Goal: Complete application form: Complete application form

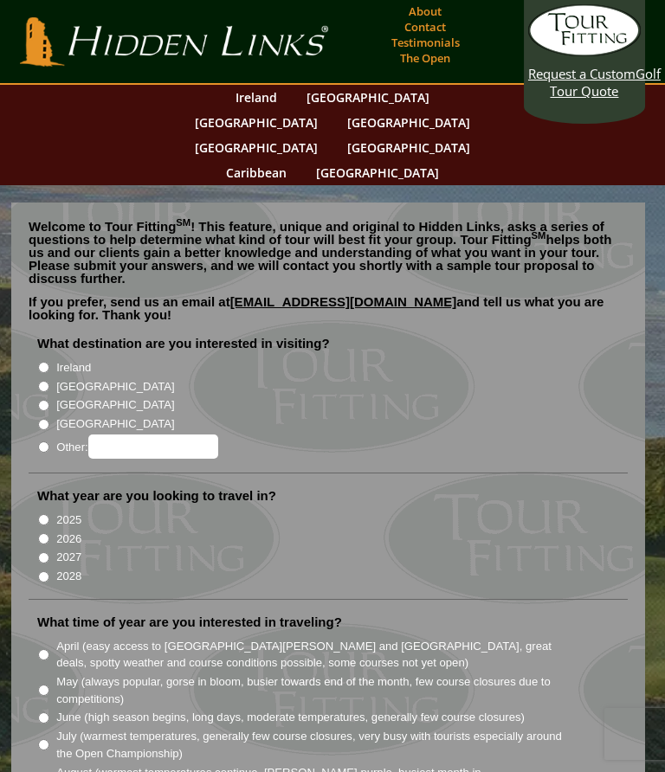
click at [49, 381] on input "[GEOGRAPHIC_DATA]" at bounding box center [43, 386] width 11 height 11
radio input "true"
click at [48, 533] on input "2026" at bounding box center [43, 538] width 11 height 11
radio input "true"
click at [61, 674] on label "May (always popular, gorse in bloom, busier towards end of the month, few cours…" at bounding box center [309, 691] width 507 height 34
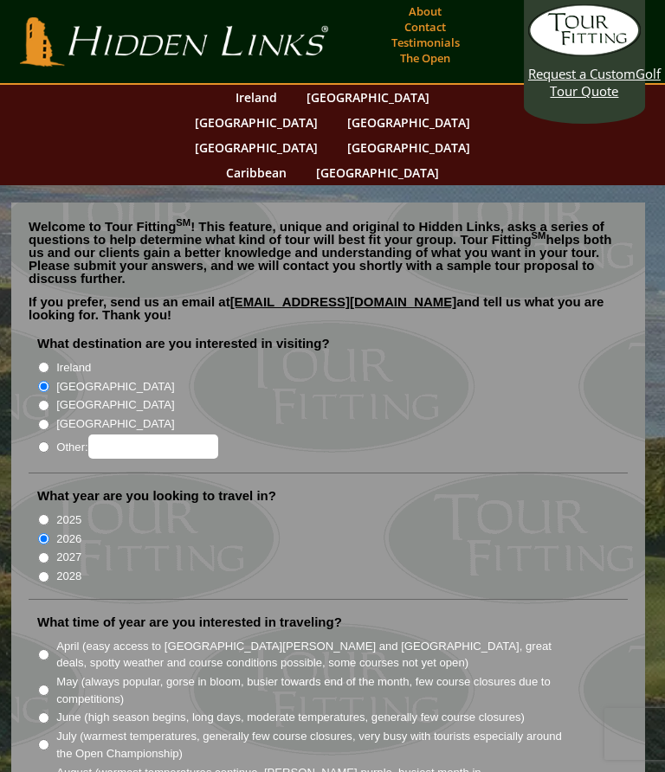
click at [49, 685] on input "May (always popular, gorse in bloom, busier towards end of the month, few cours…" at bounding box center [43, 690] width 11 height 11
radio input "true"
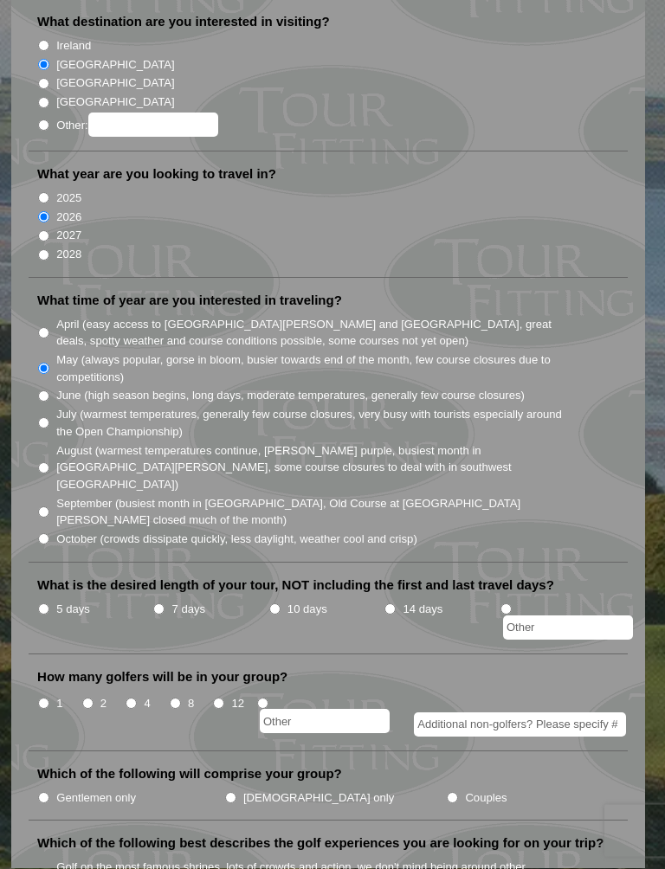
scroll to position [322, 0]
click at [49, 604] on input "5 days" at bounding box center [43, 609] width 11 height 11
radio input "true"
click at [136, 698] on input "4" at bounding box center [131, 703] width 11 height 11
radio input "true"
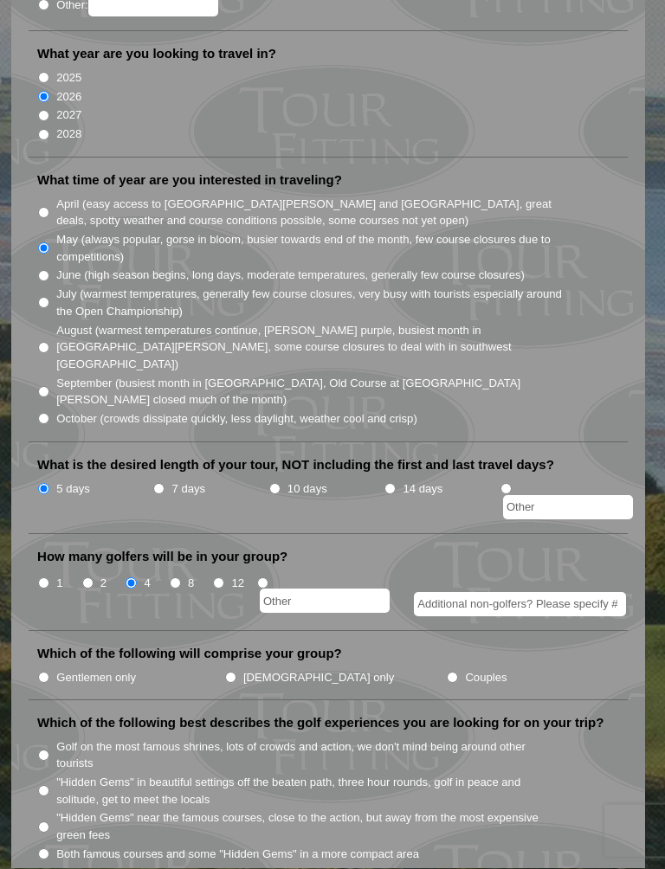
scroll to position [446, 0]
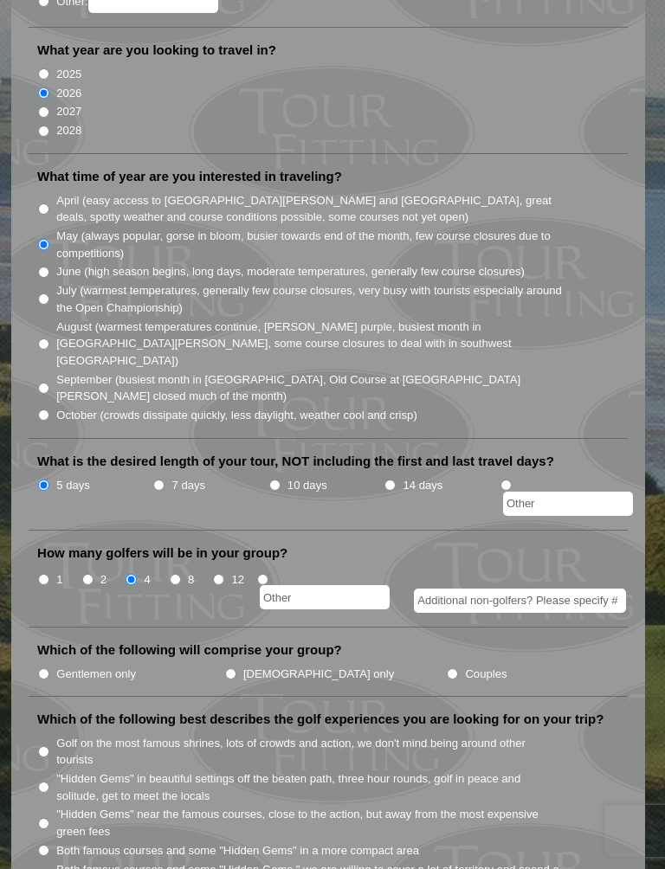
click at [60, 666] on label "Gentlemen only" at bounding box center [96, 674] width 80 height 17
click at [49, 668] on input "Gentlemen only" at bounding box center [43, 673] width 11 height 11
radio input "true"
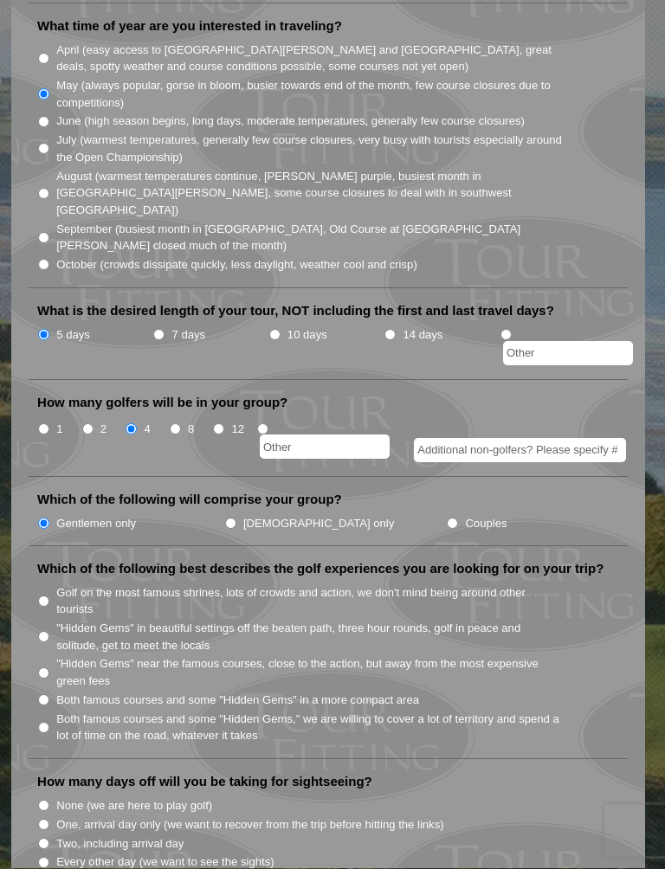
scroll to position [597, 0]
click at [409, 691] on label "Both famous courses and some "Hidden Gems" in a more compact area" at bounding box center [237, 699] width 363 height 17
click at [49, 694] on input "Both famous courses and some "Hidden Gems" in a more compact area" at bounding box center [43, 699] width 11 height 11
radio input "true"
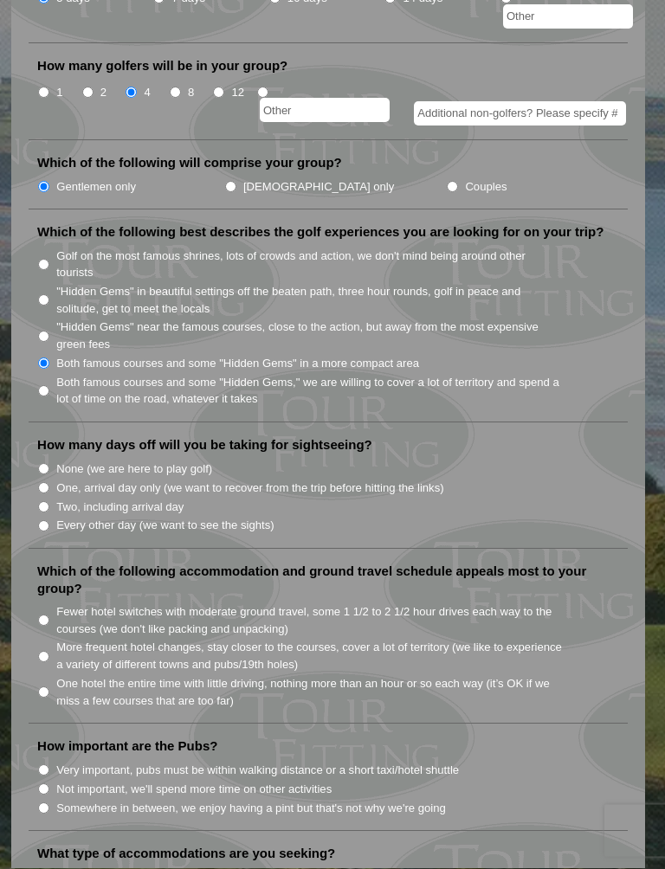
scroll to position [934, 0]
click at [208, 436] on li "How many days off will you be taking for sightseeing? None (we are here to play…" at bounding box center [328, 492] width 599 height 113
click at [211, 479] on label "One, arrival day only (we want to recover from the trip before hitting the link…" at bounding box center [249, 487] width 387 height 17
click at [49, 481] on input "One, arrival day only (we want to recover from the trip before hitting the link…" at bounding box center [43, 486] width 11 height 11
radio input "true"
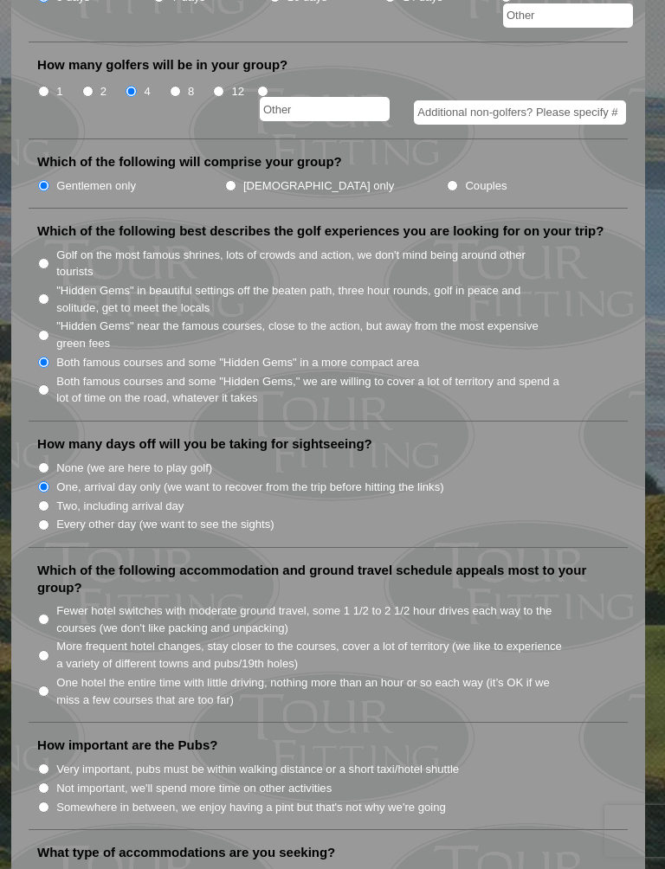
click at [191, 479] on label "One, arrival day only (we want to recover from the trip before hitting the link…" at bounding box center [249, 487] width 387 height 17
click at [49, 481] on input "One, arrival day only (we want to recover from the trip before hitting the link…" at bounding box center [43, 486] width 11 height 11
click at [205, 460] on label "None (we are here to play golf)" at bounding box center [134, 468] width 156 height 17
click at [49, 462] on input "None (we are here to play golf)" at bounding box center [43, 467] width 11 height 11
radio input "true"
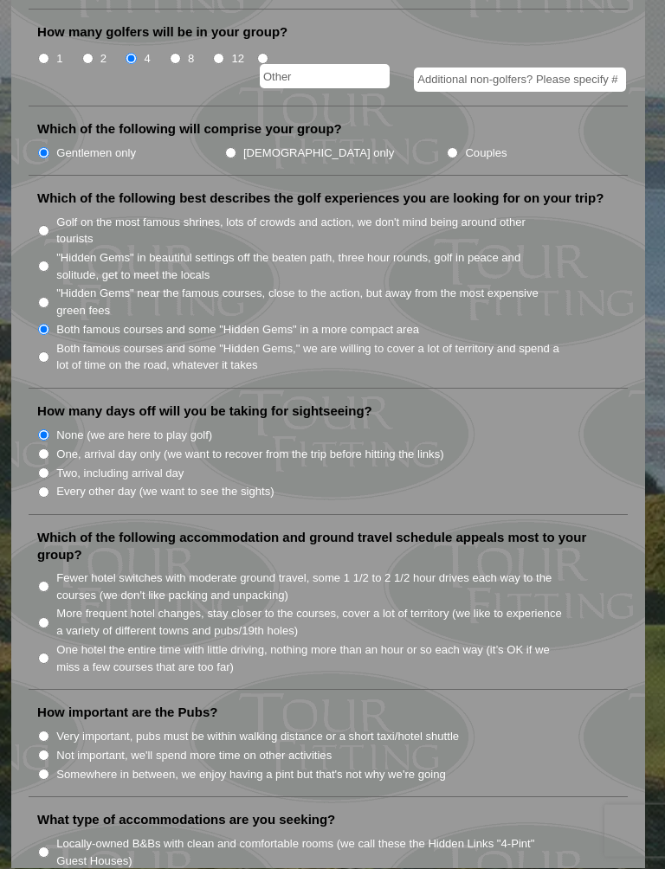
scroll to position [967, 0]
click at [483, 570] on label "Fewer hotel switches with moderate ground travel, some 1 1/2 to 2 1/2 hour driv…" at bounding box center [309, 587] width 507 height 34
click at [49, 581] on input "Fewer hotel switches with moderate ground travel, some 1 1/2 to 2 1/2 hour driv…" at bounding box center [43, 586] width 11 height 11
radio input "true"
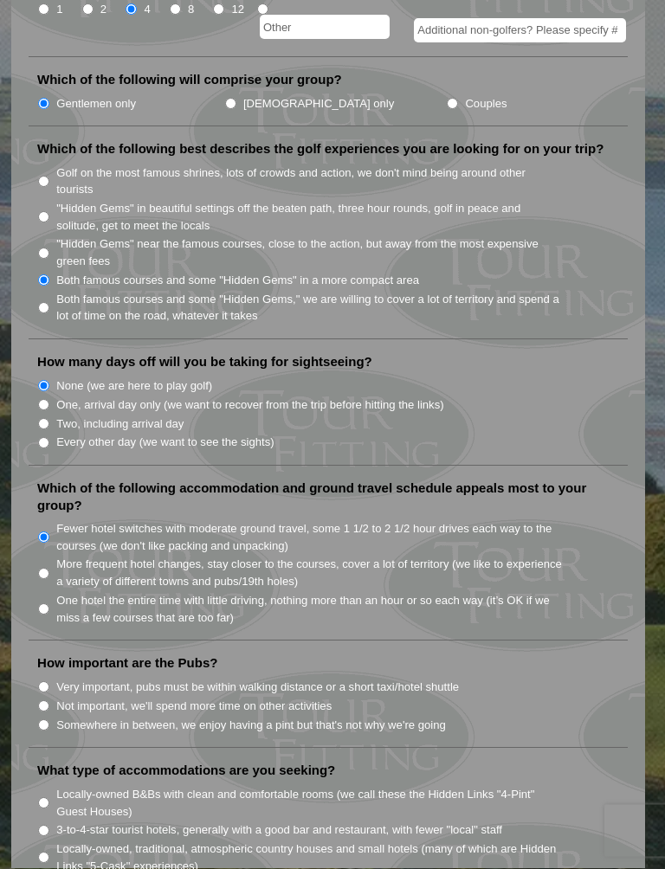
scroll to position [1018, 0]
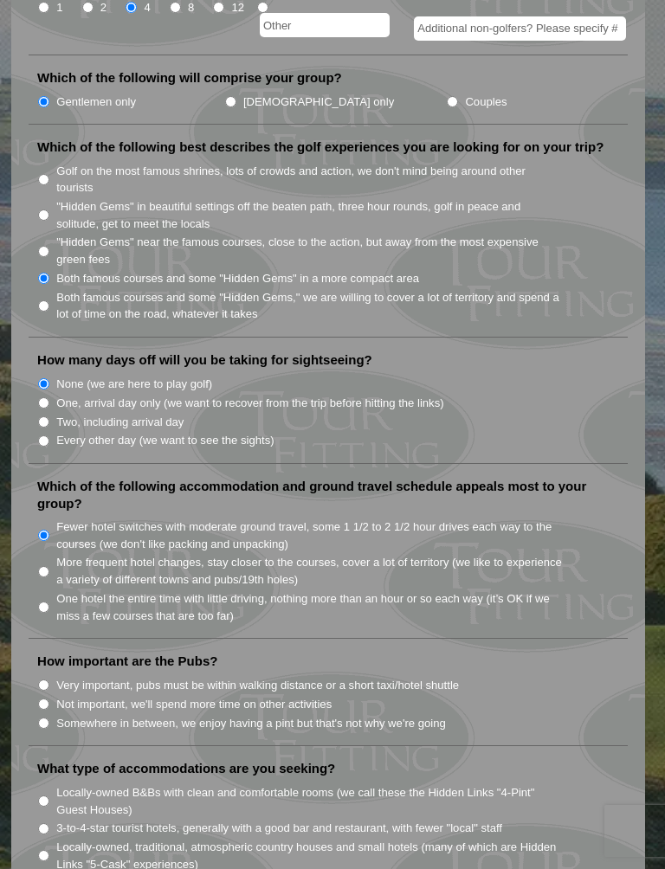
click at [446, 715] on label "Somewhere in between, we enjoy having a pint but that's not why we're going" at bounding box center [251, 723] width 390 height 17
click at [49, 718] on input "Somewhere in between, we enjoy having a pint but that's not why we're going" at bounding box center [43, 723] width 11 height 11
radio input "true"
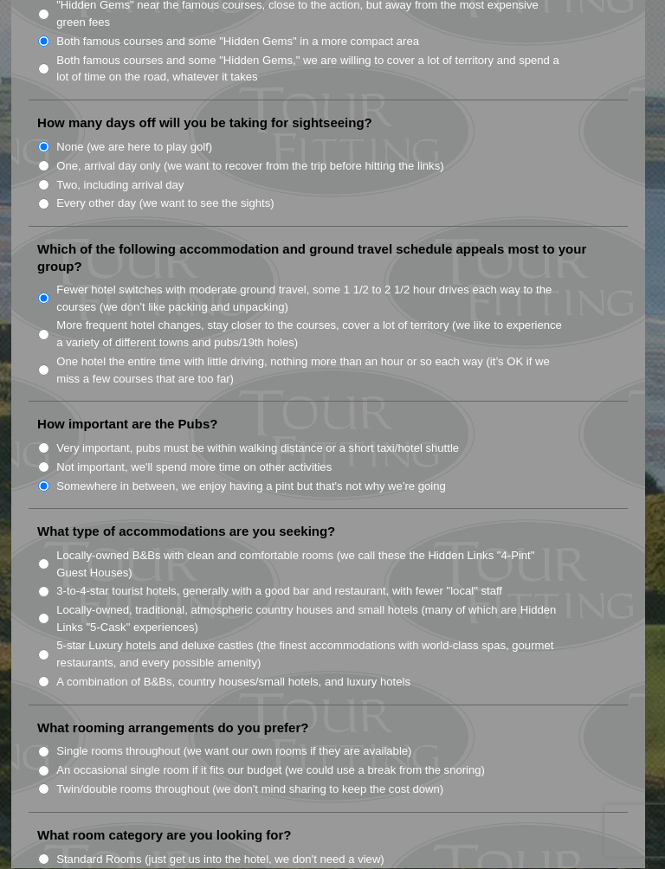
scroll to position [1256, 0]
click at [477, 583] on label "3-to-4-star tourist hotels, generally with a good bar and restaurant, with fewe…" at bounding box center [279, 591] width 446 height 17
click at [49, 586] on input "3-to-4-star tourist hotels, generally with a good bar and restaurant, with fewe…" at bounding box center [43, 591] width 11 height 11
radio input "true"
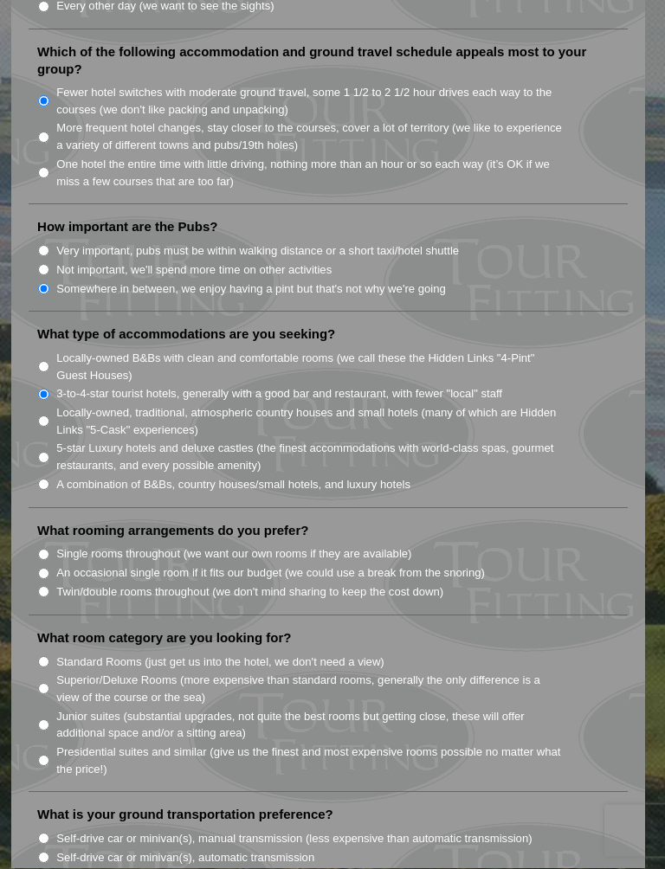
scroll to position [1454, 0]
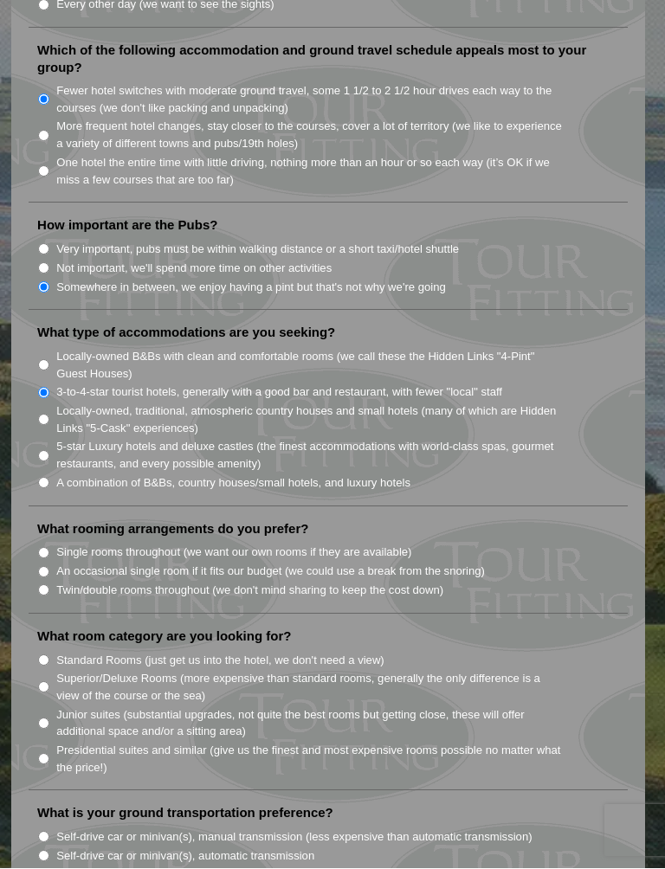
click at [476, 564] on label "An occasional single room if it fits our budget (we could use a break from the …" at bounding box center [270, 572] width 429 height 17
click at [49, 567] on input "An occasional single room if it fits our budget (we could use a break from the …" at bounding box center [43, 572] width 11 height 11
radio input "true"
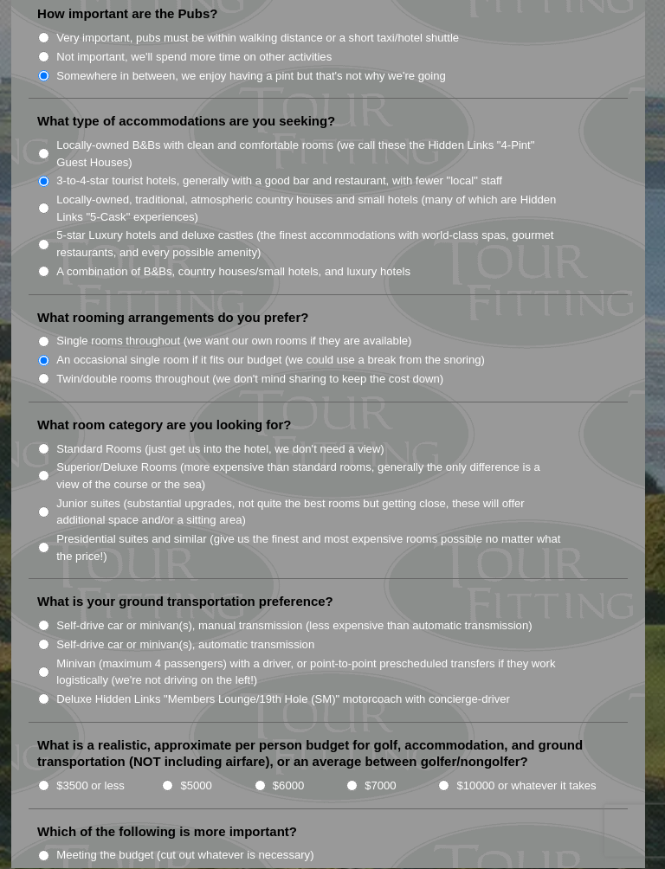
scroll to position [1666, 0]
click at [518, 459] on label "Superior/Deluxe Rooms (more expensive than standard rooms, generally the only d…" at bounding box center [309, 476] width 507 height 34
click at [49, 470] on input "Superior/Deluxe Rooms (more expensive than standard rooms, generally the only d…" at bounding box center [43, 475] width 11 height 11
radio input "true"
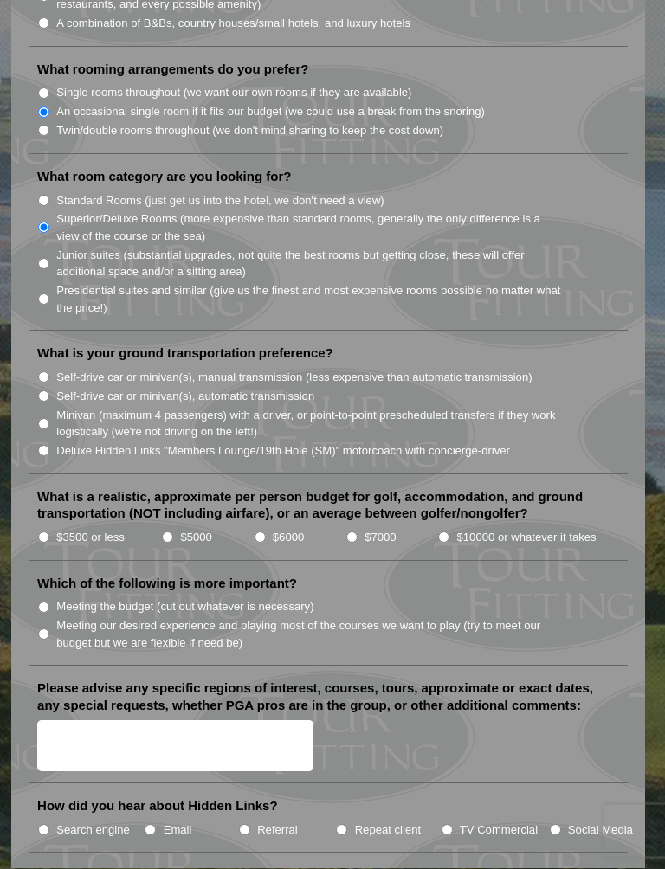
scroll to position [1915, 0]
click at [528, 406] on label "Minivan (maximum 4 passengers) with a driver, or point-to-point prescheduled tr…" at bounding box center [309, 423] width 507 height 34
click at [49, 417] on input "Minivan (maximum 4 passengers) with a driver, or point-to-point prescheduled tr…" at bounding box center [43, 422] width 11 height 11
radio input "true"
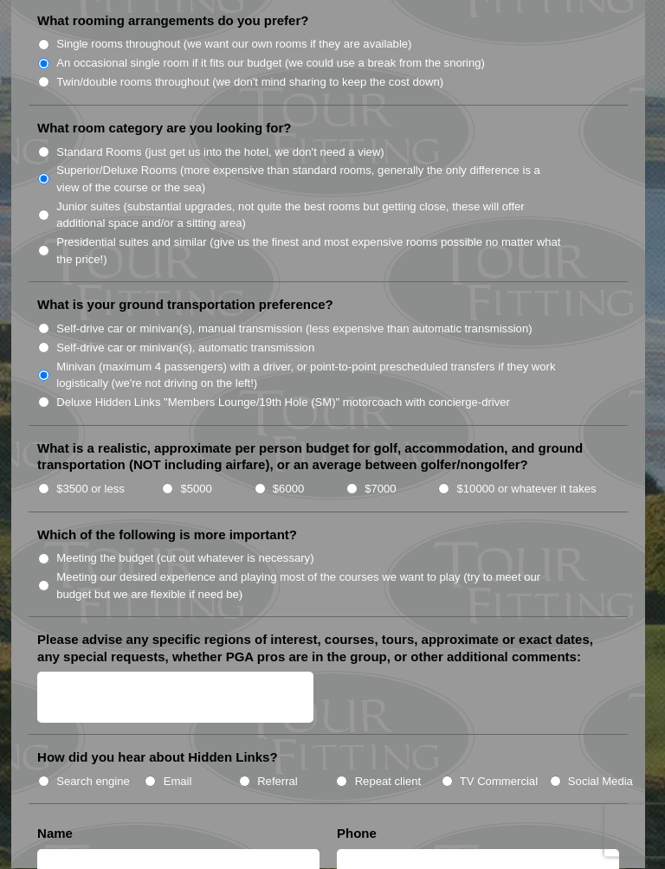
scroll to position [1965, 0]
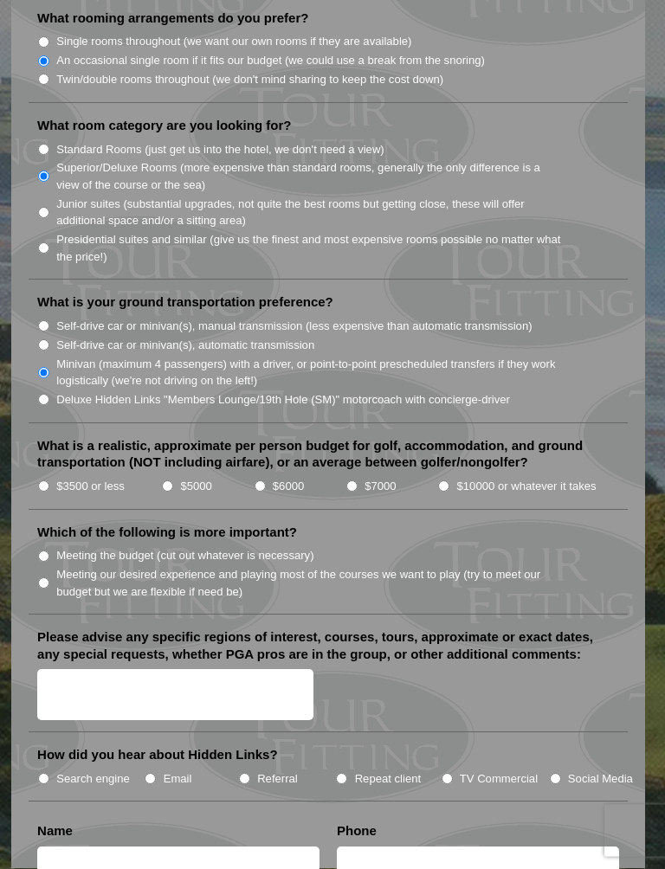
click at [173, 481] on input "$5000" at bounding box center [167, 486] width 11 height 11
radio input "true"
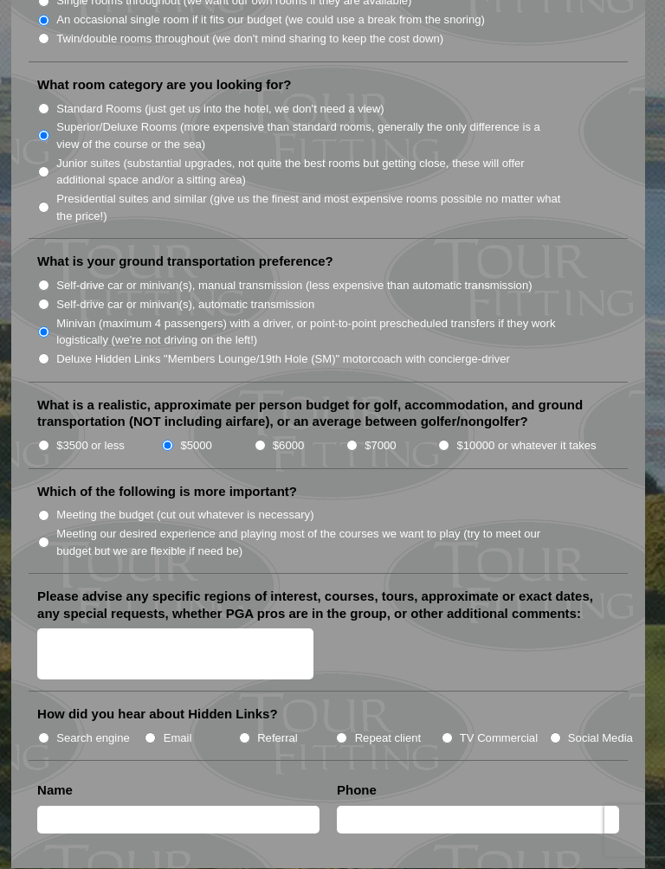
scroll to position [2007, 0]
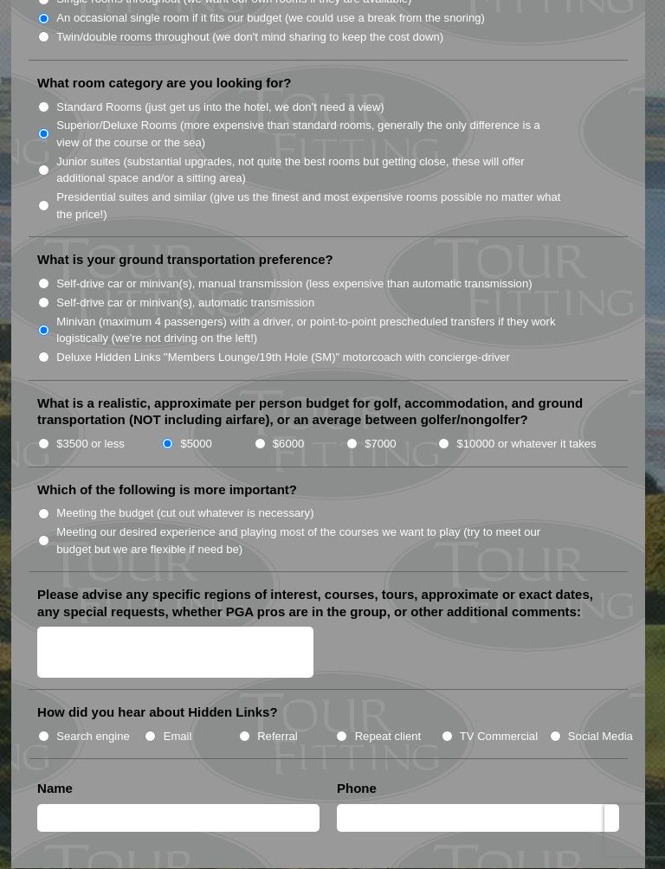
click at [303, 525] on label "Meeting our desired experience and playing most of the courses we want to play …" at bounding box center [309, 542] width 507 height 34
click at [49, 536] on input "Meeting our desired experience and playing most of the courses we want to play …" at bounding box center [43, 541] width 11 height 11
radio input "true"
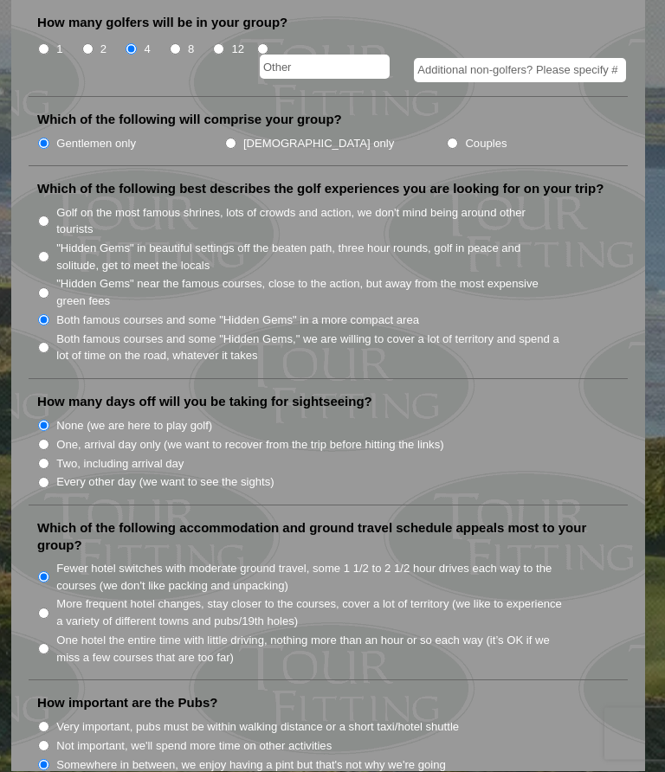
scroll to position [971, 0]
